Goal: Information Seeking & Learning: Learn about a topic

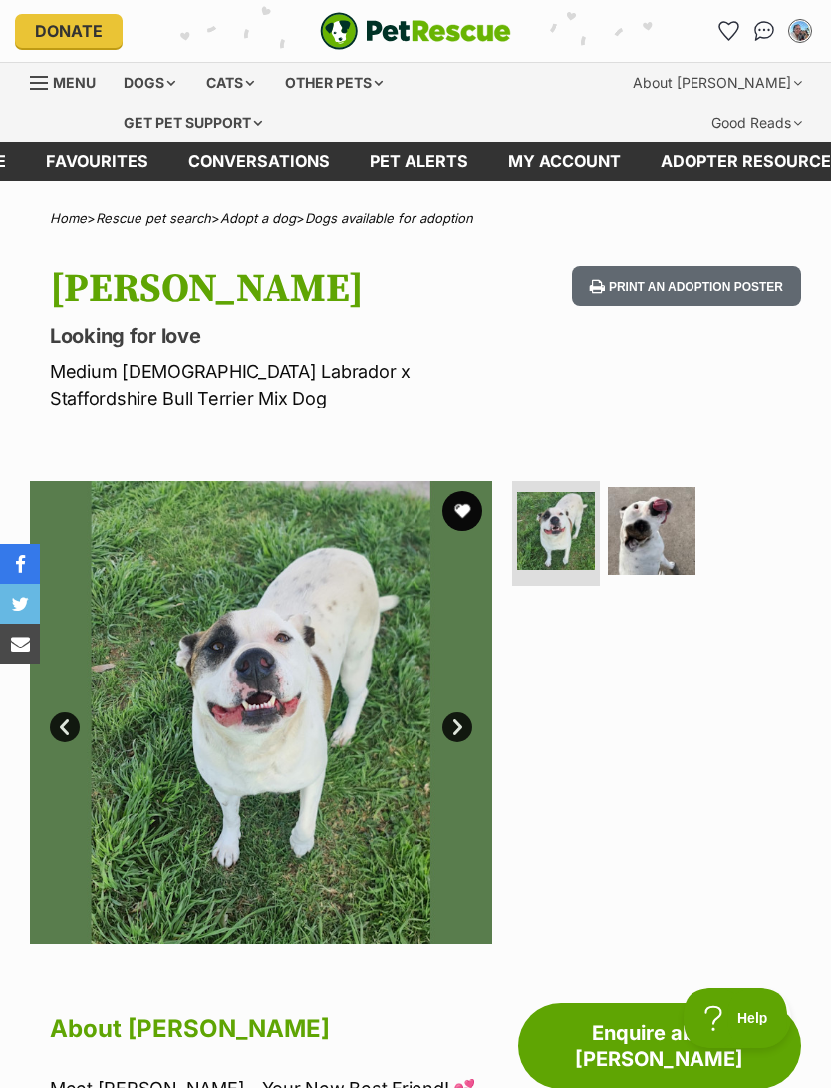
click at [133, 885] on img at bounding box center [261, 712] width 462 height 462
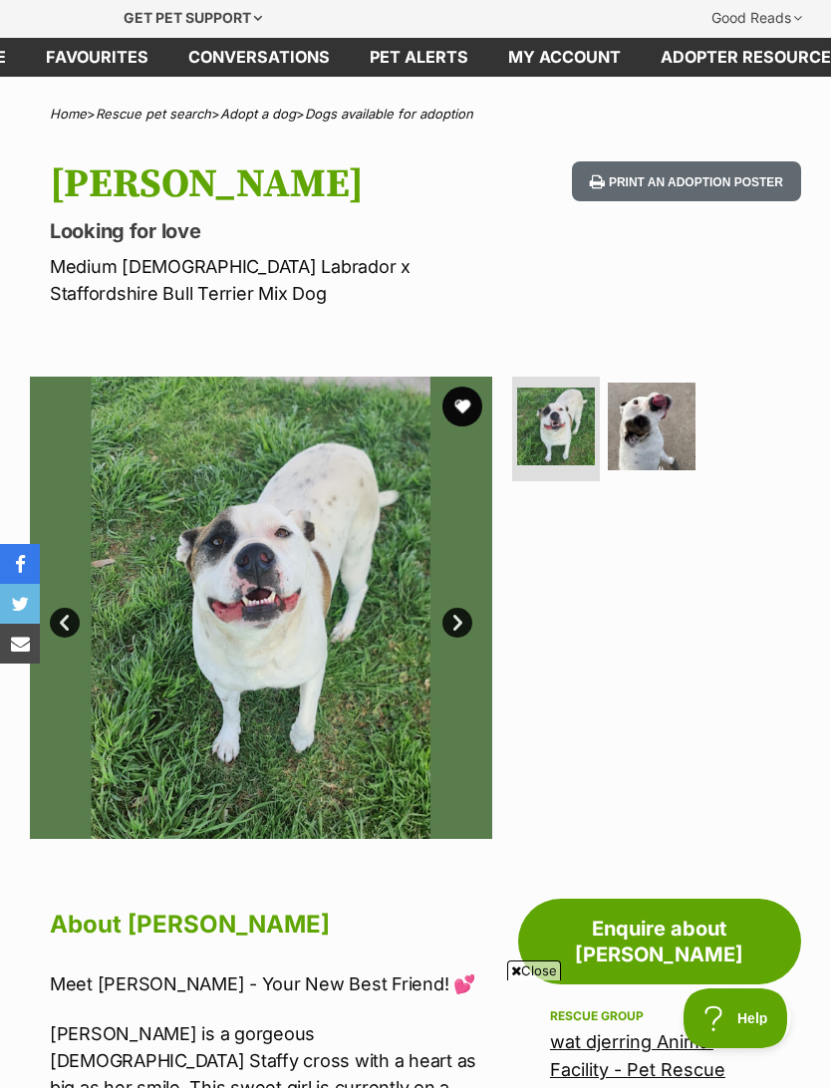
click at [650, 428] on img at bounding box center [652, 427] width 88 height 88
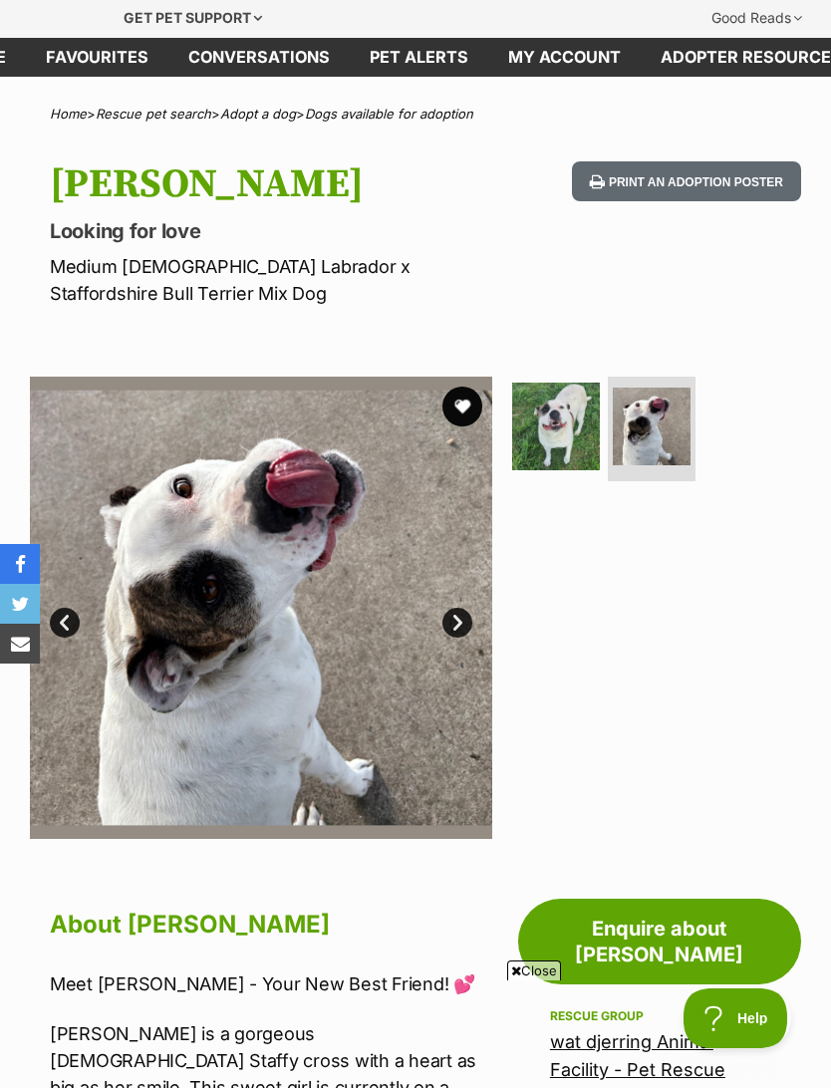
click at [457, 630] on link "Next" at bounding box center [457, 623] width 30 height 30
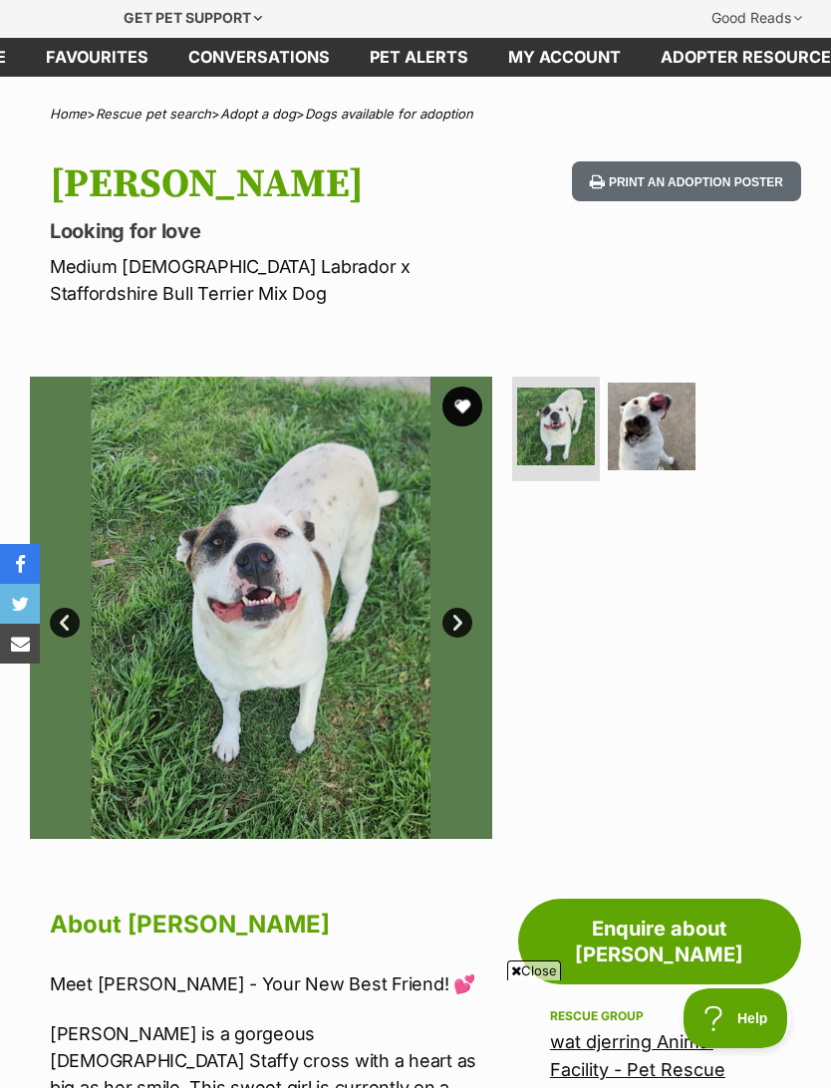
click at [451, 630] on link "Next" at bounding box center [457, 623] width 30 height 30
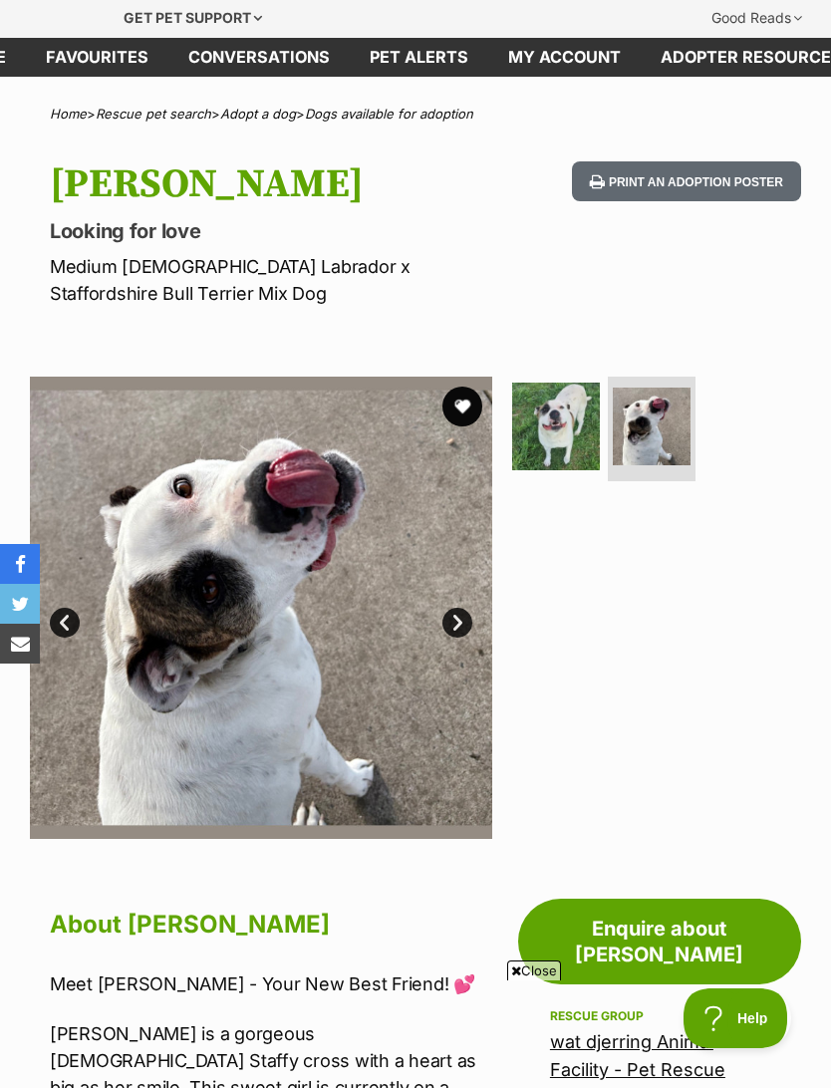
click at [458, 414] on button "favourite" at bounding box center [462, 407] width 40 height 40
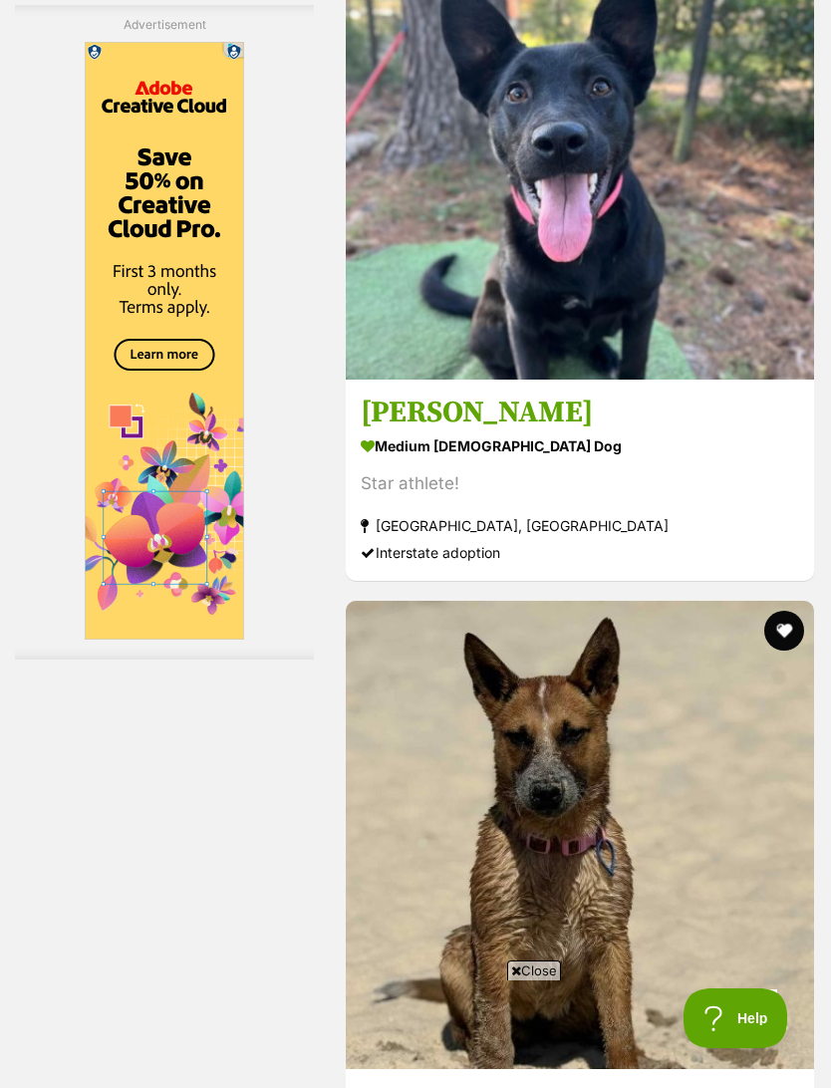
scroll to position [6146, 0]
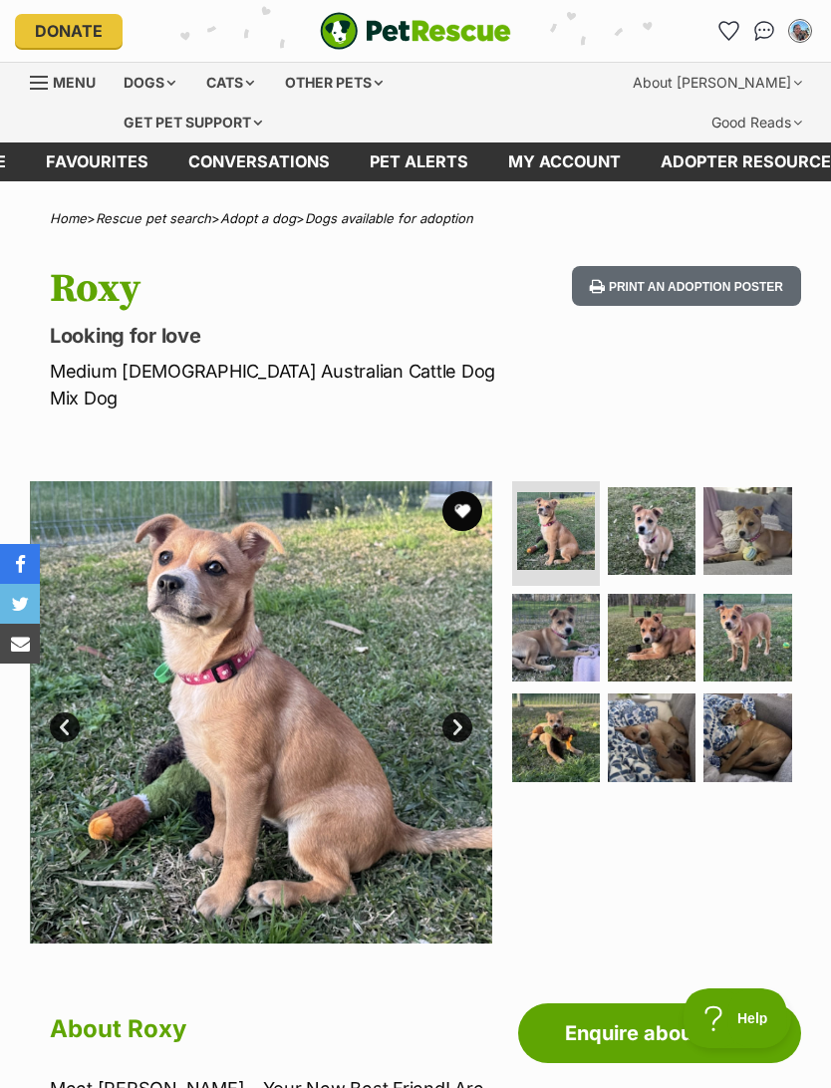
click at [635, 751] on img at bounding box center [652, 737] width 88 height 88
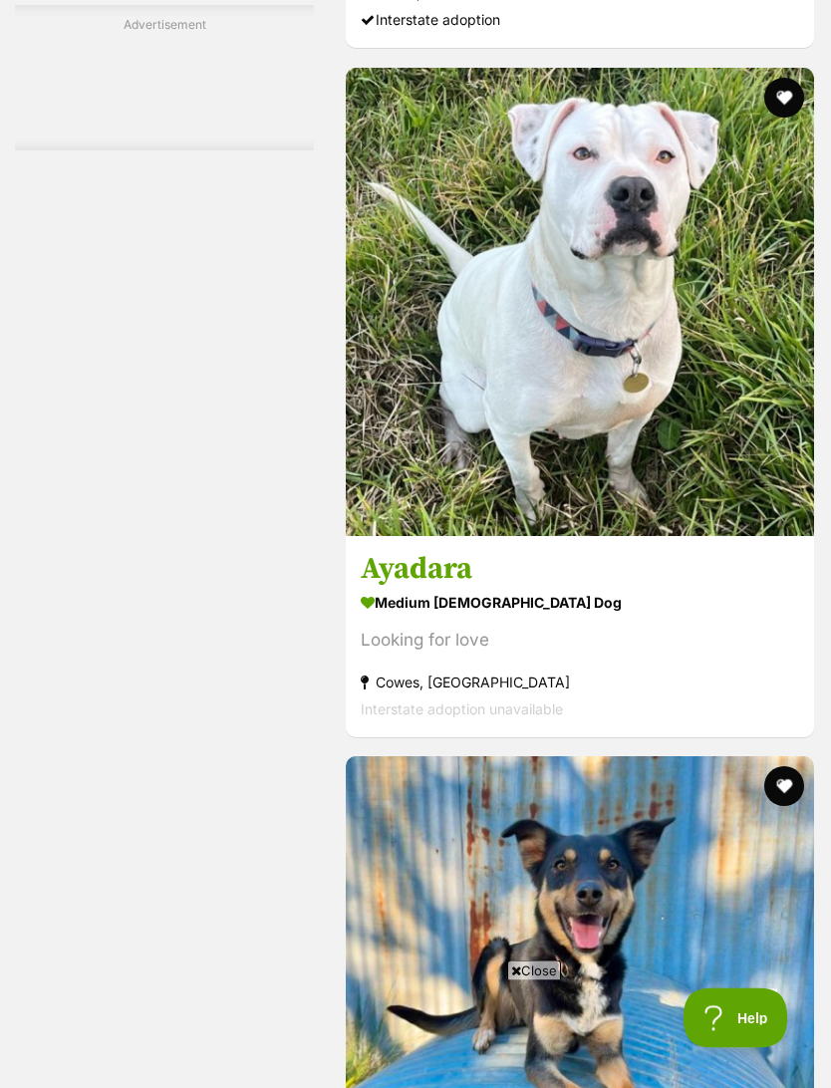
scroll to position [5837, 0]
